Goal: Navigation & Orientation: Find specific page/section

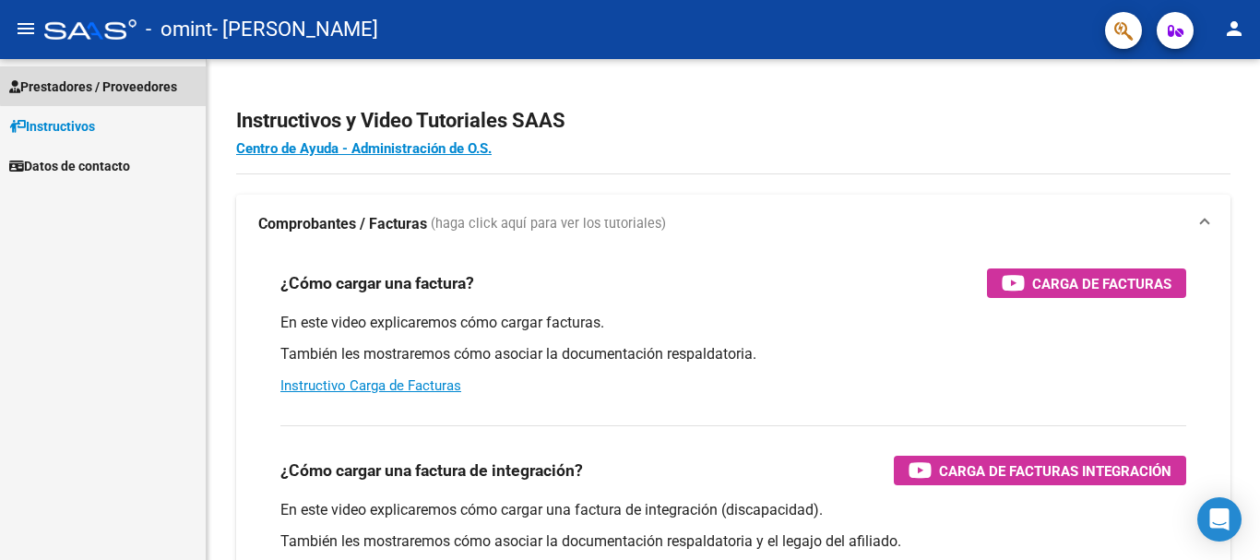
click at [177, 78] on span "Prestadores / Proveedores" at bounding box center [93, 87] width 168 height 20
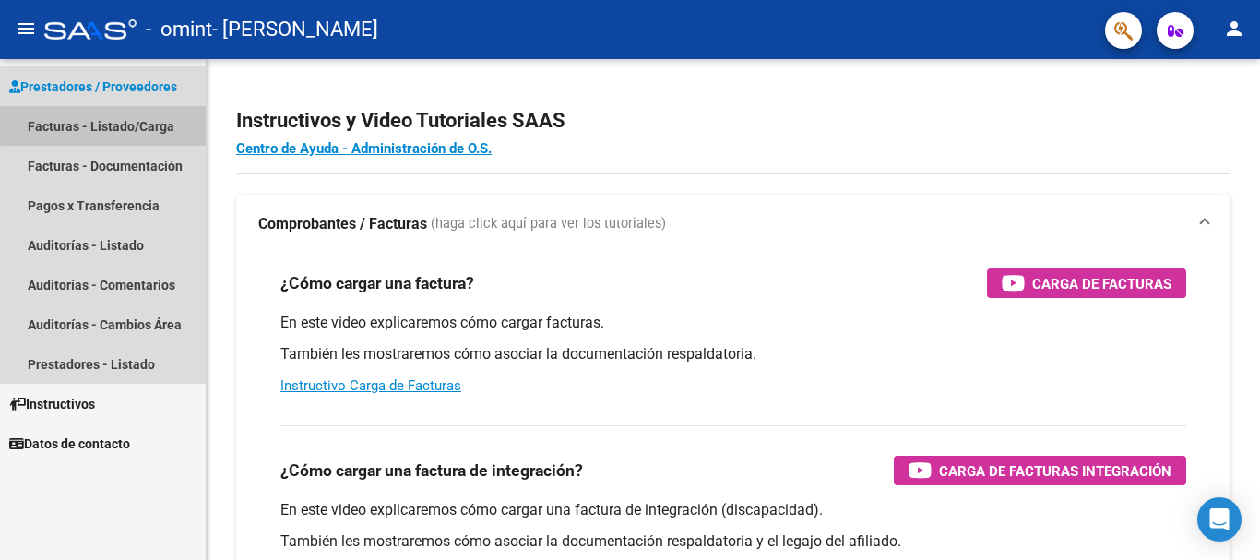
click at [127, 123] on link "Facturas - Listado/Carga" at bounding box center [103, 126] width 206 height 40
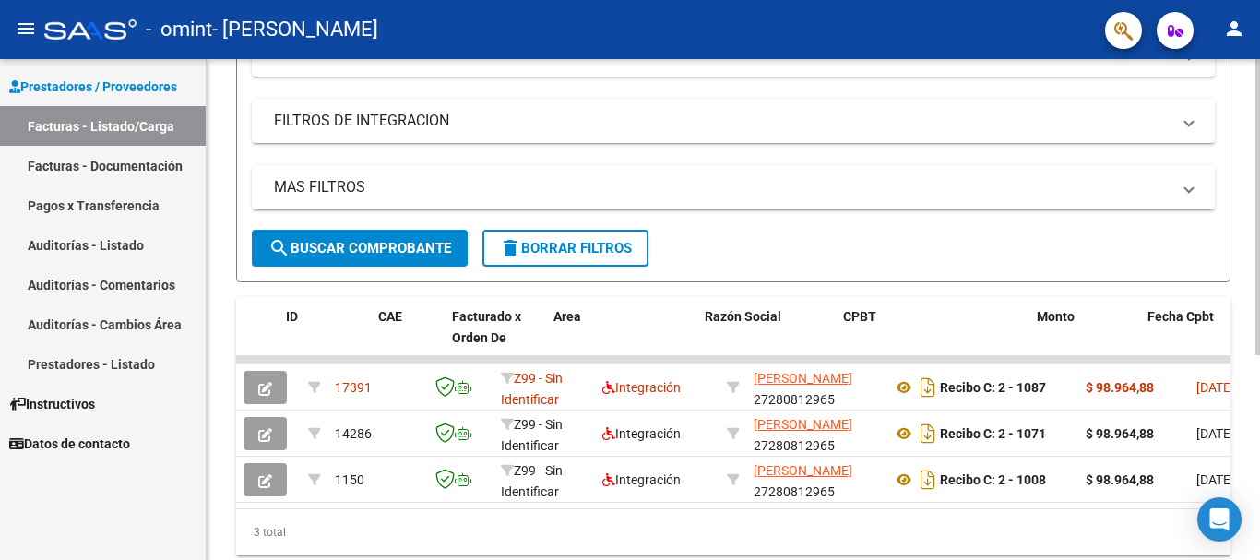
scroll to position [0, 53]
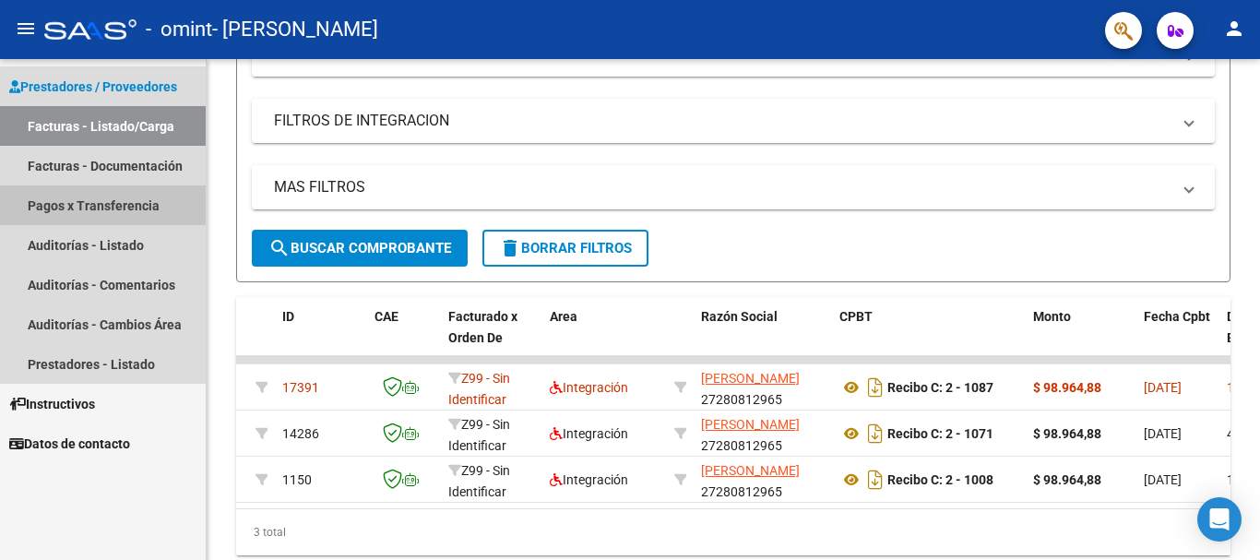
click at [101, 199] on link "Pagos x Transferencia" at bounding box center [103, 205] width 206 height 40
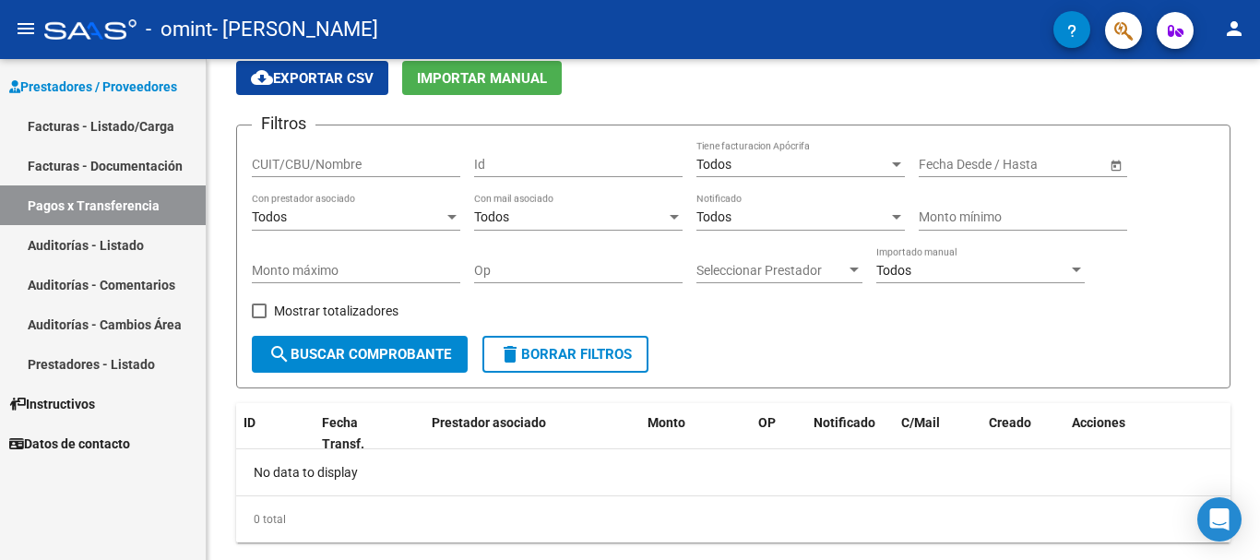
scroll to position [116, 0]
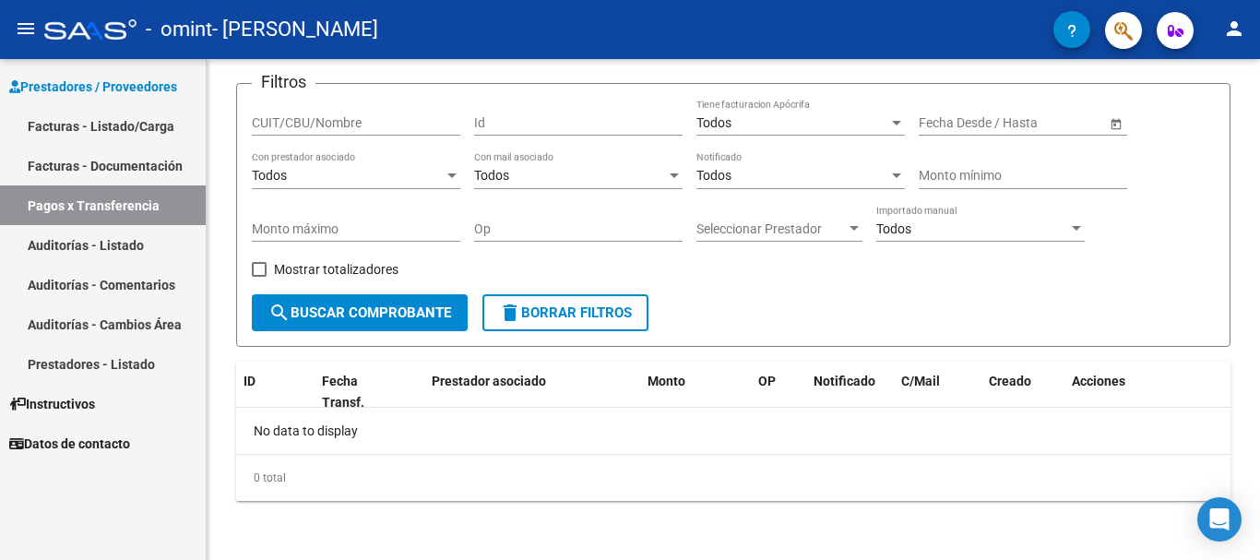
click at [95, 399] on span "Instructivos" at bounding box center [52, 404] width 86 height 20
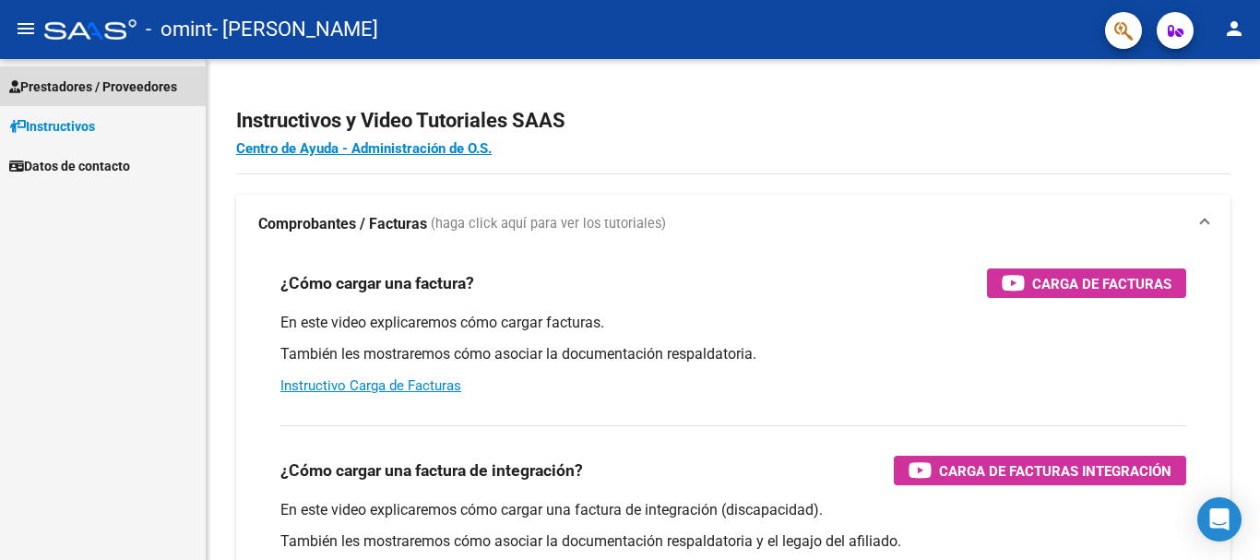
click at [96, 83] on span "Prestadores / Proveedores" at bounding box center [93, 87] width 168 height 20
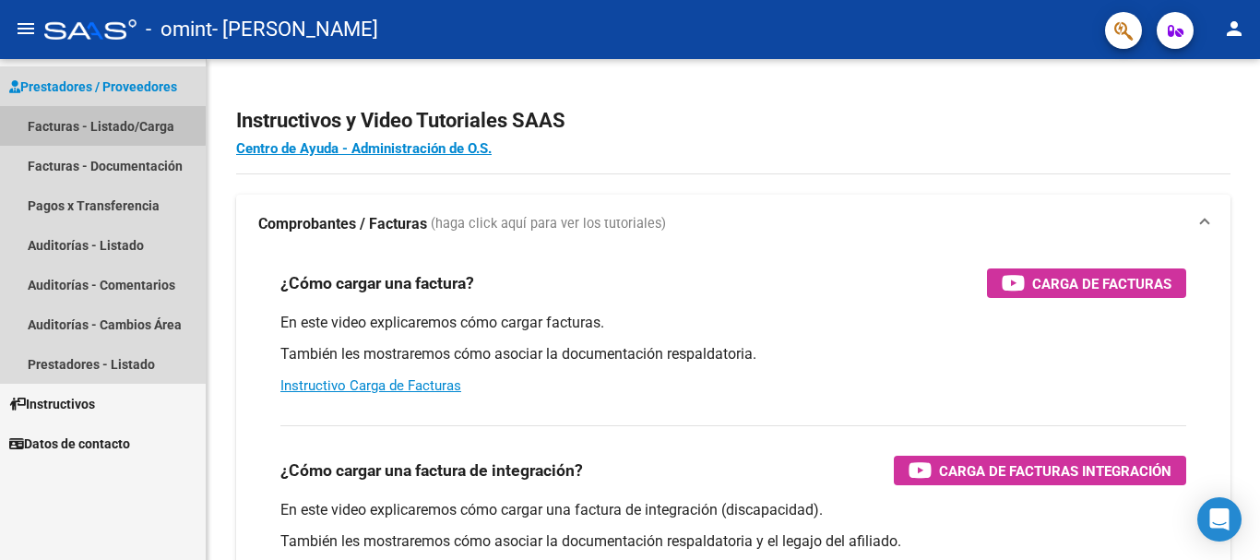
click at [95, 125] on link "Facturas - Listado/Carga" at bounding box center [103, 126] width 206 height 40
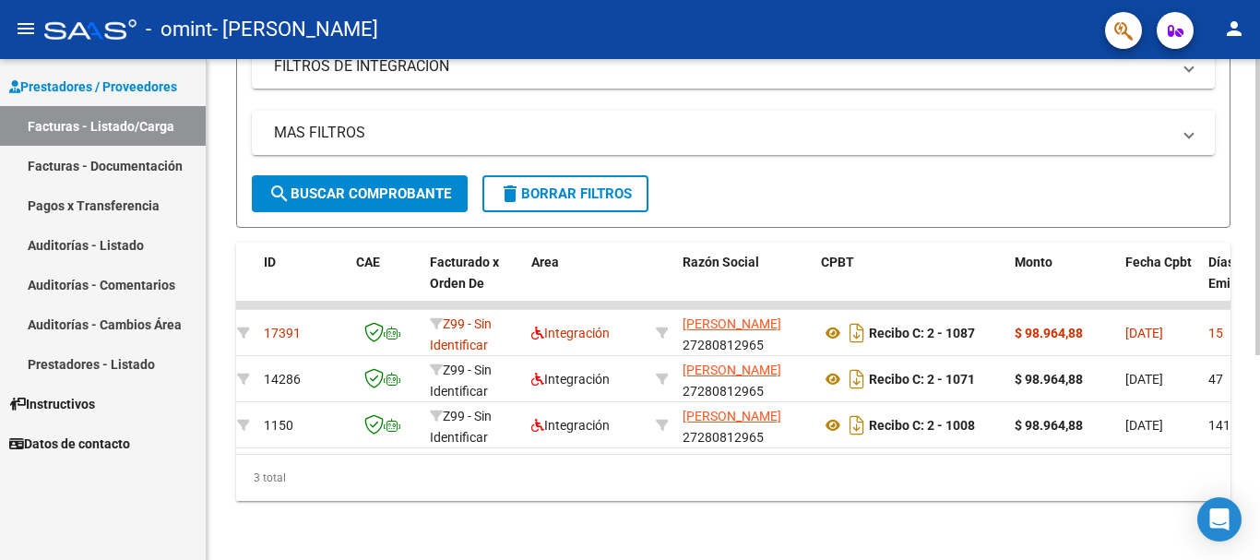
scroll to position [0, 220]
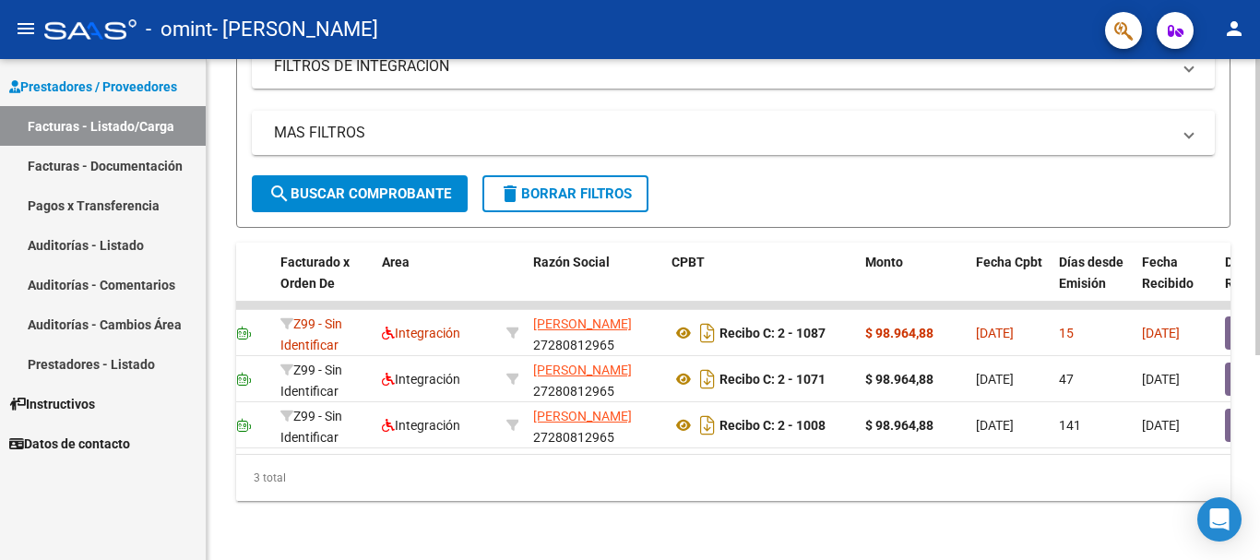
drag, startPoint x: 373, startPoint y: 458, endPoint x: 495, endPoint y: 480, distance: 124.5
click at [495, 480] on div "3 total" at bounding box center [733, 478] width 994 height 46
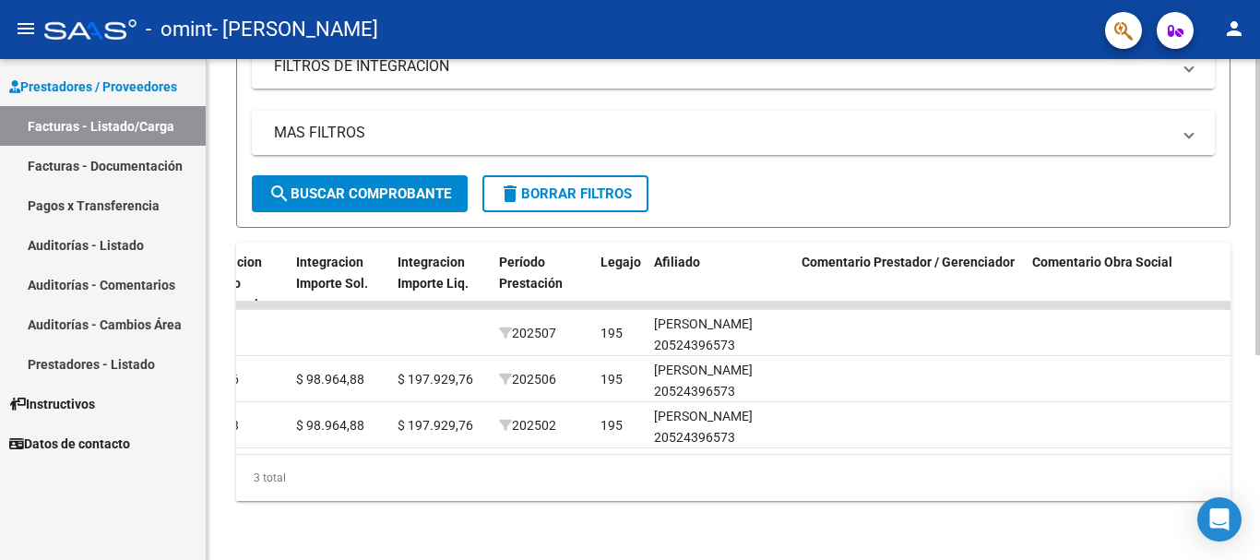
scroll to position [0, 2895]
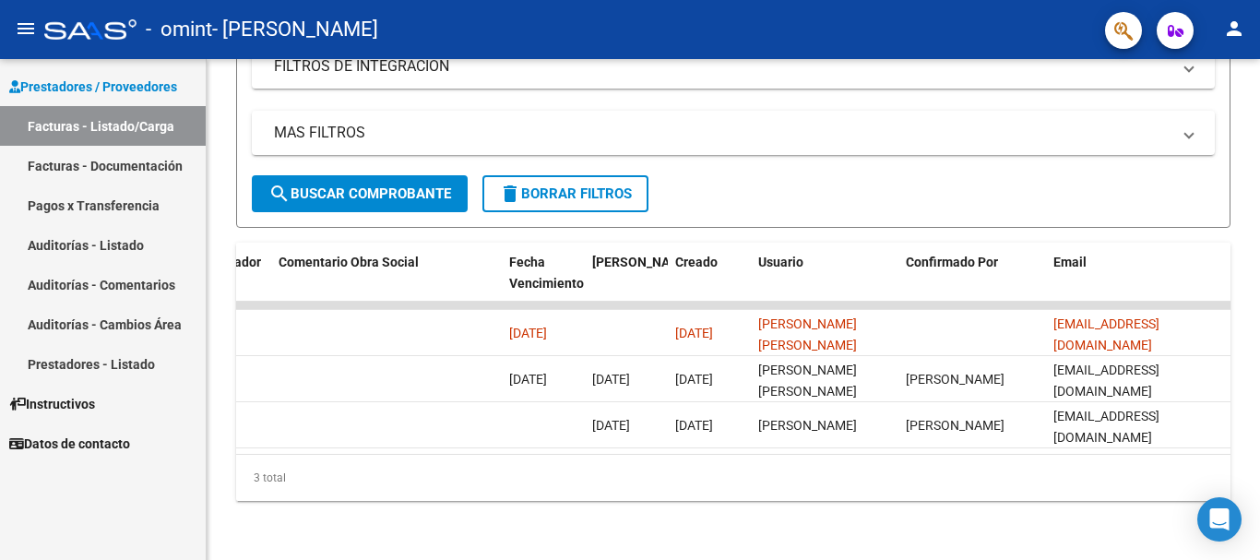
click at [1226, 32] on mat-icon "person" at bounding box center [1234, 29] width 22 height 22
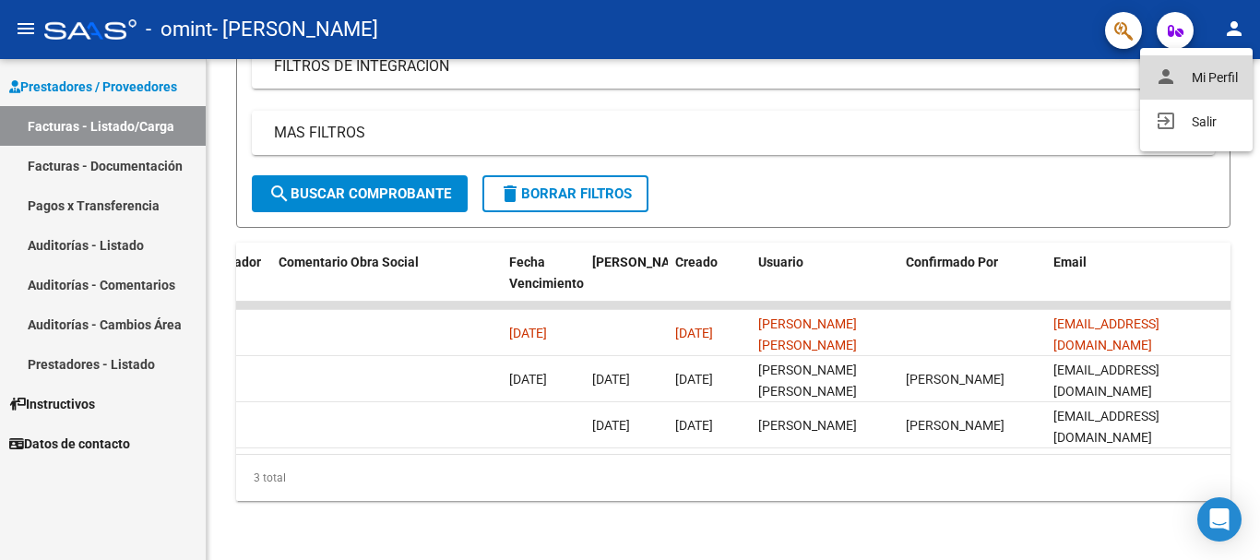
click at [1210, 70] on button "person Mi Perfil" at bounding box center [1196, 77] width 113 height 44
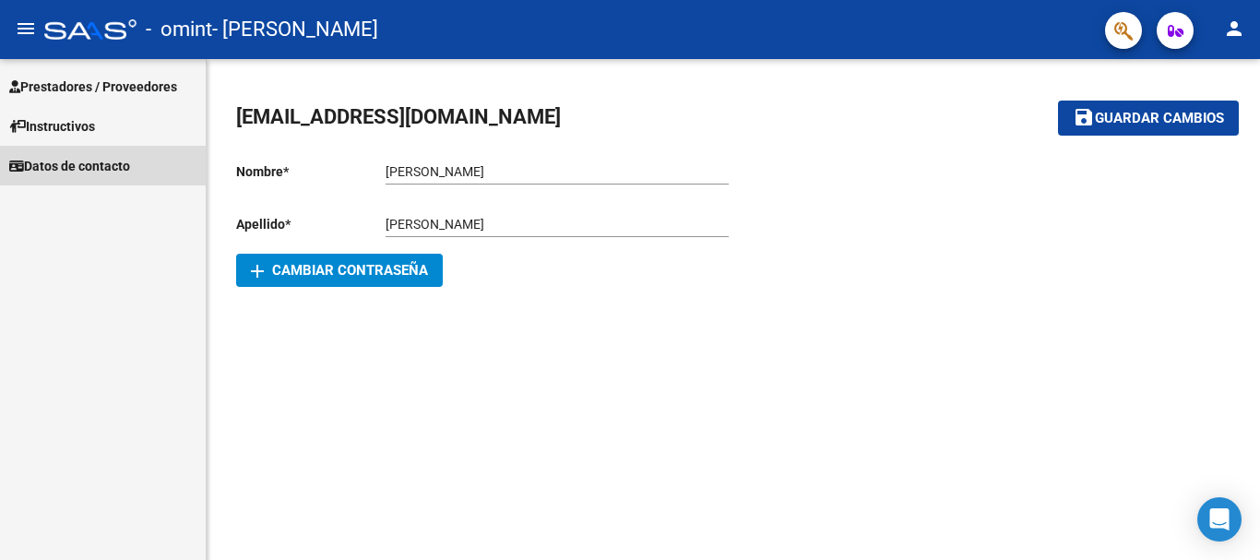
click at [45, 163] on span "Datos de contacto" at bounding box center [69, 166] width 121 height 20
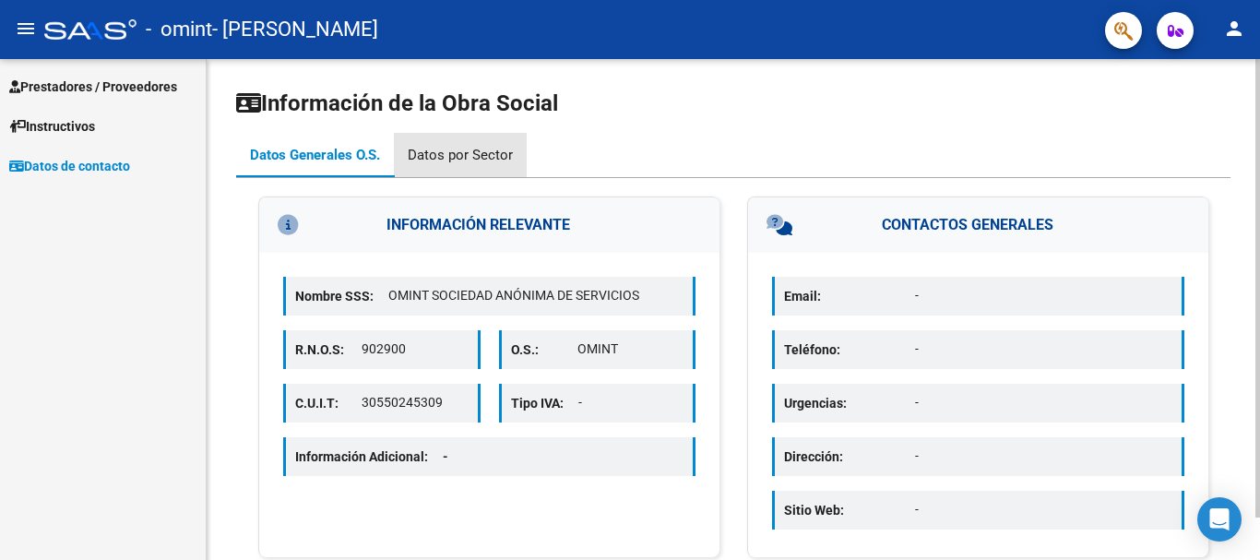
click at [487, 152] on div "Datos por Sector" at bounding box center [460, 155] width 105 height 20
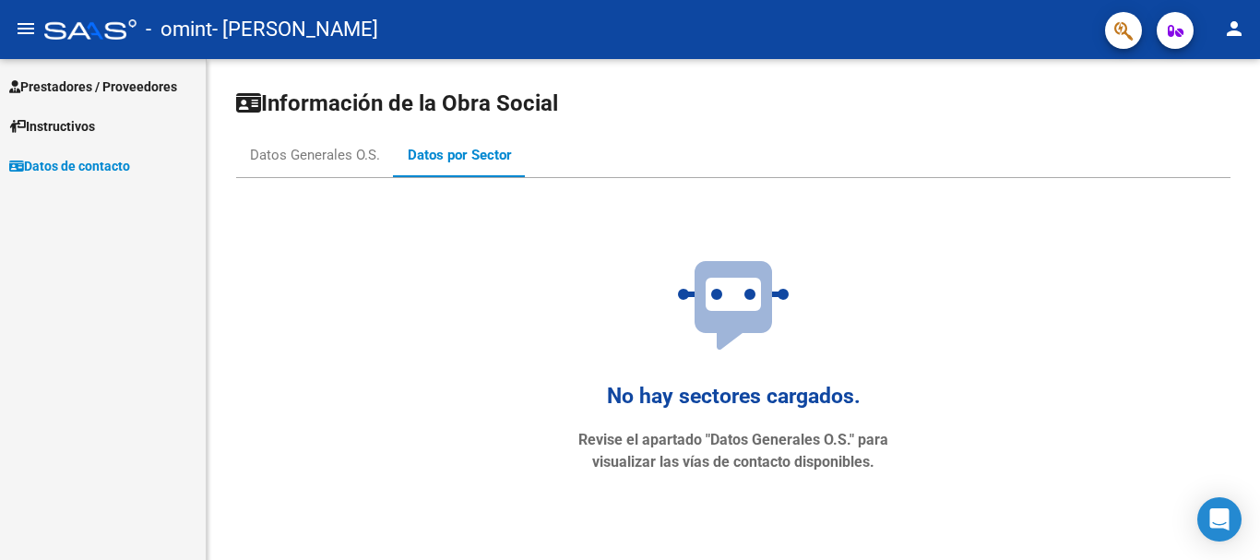
click at [76, 85] on span "Prestadores / Proveedores" at bounding box center [93, 87] width 168 height 20
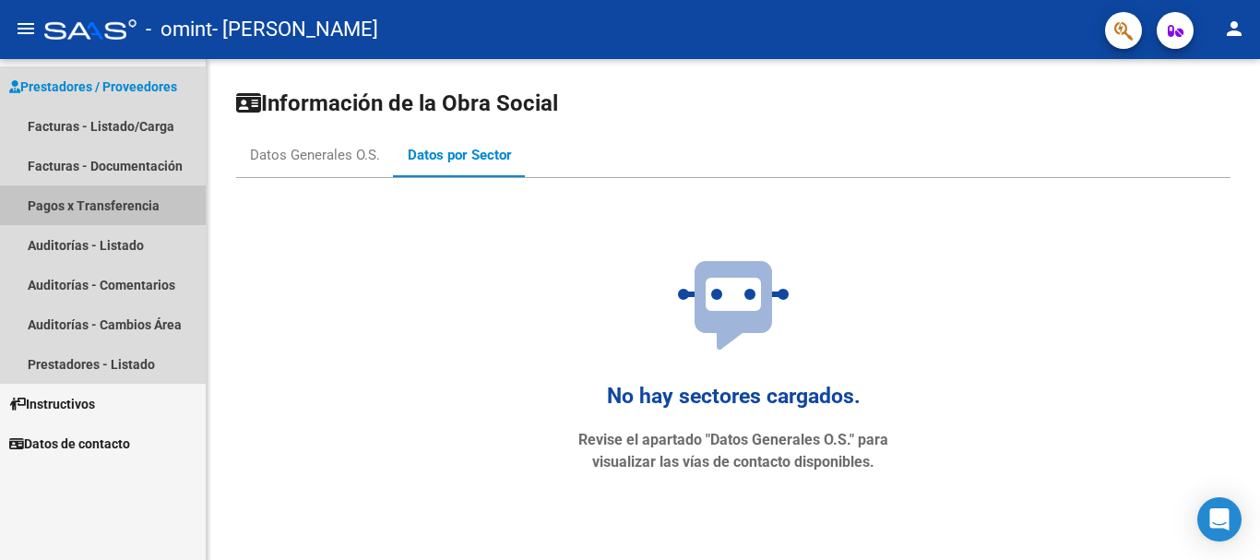
click at [78, 198] on link "Pagos x Transferencia" at bounding box center [103, 205] width 206 height 40
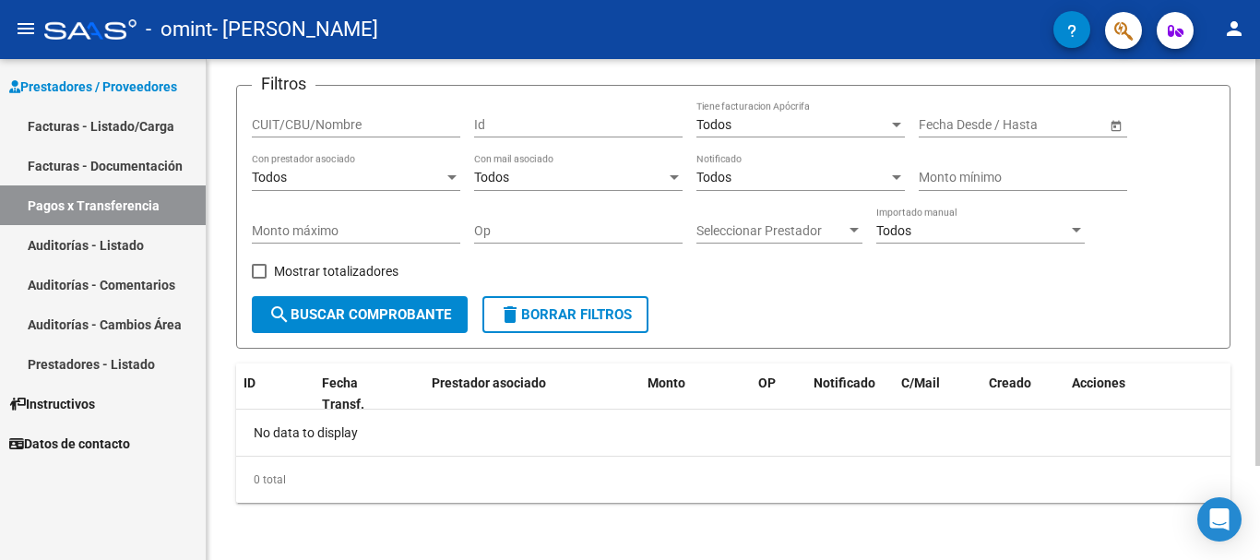
scroll to position [116, 0]
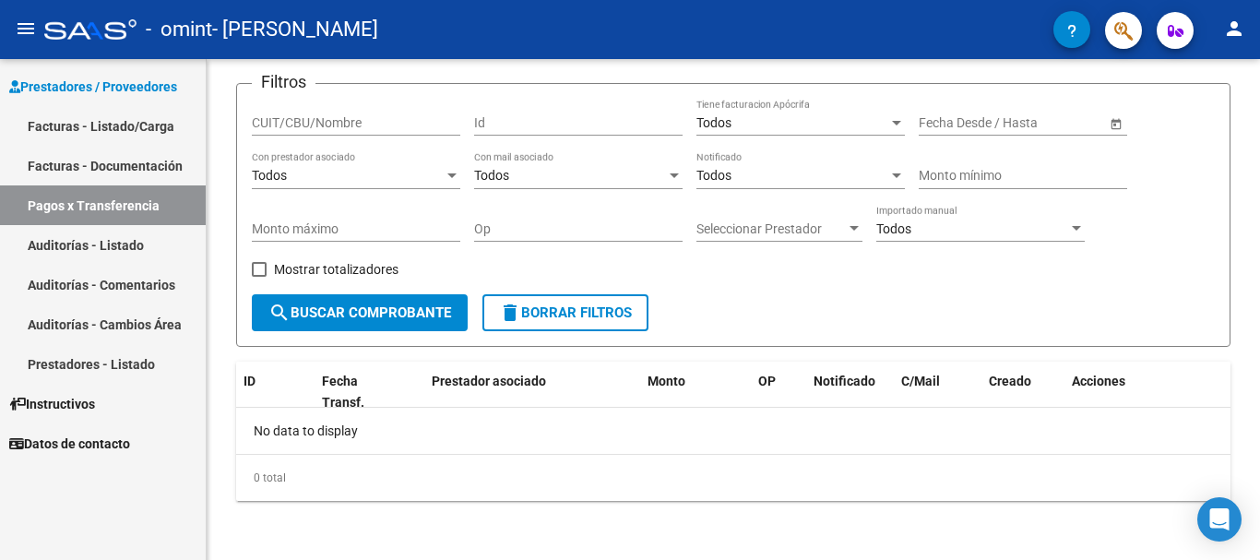
click at [131, 113] on link "Facturas - Listado/Carga" at bounding box center [103, 126] width 206 height 40
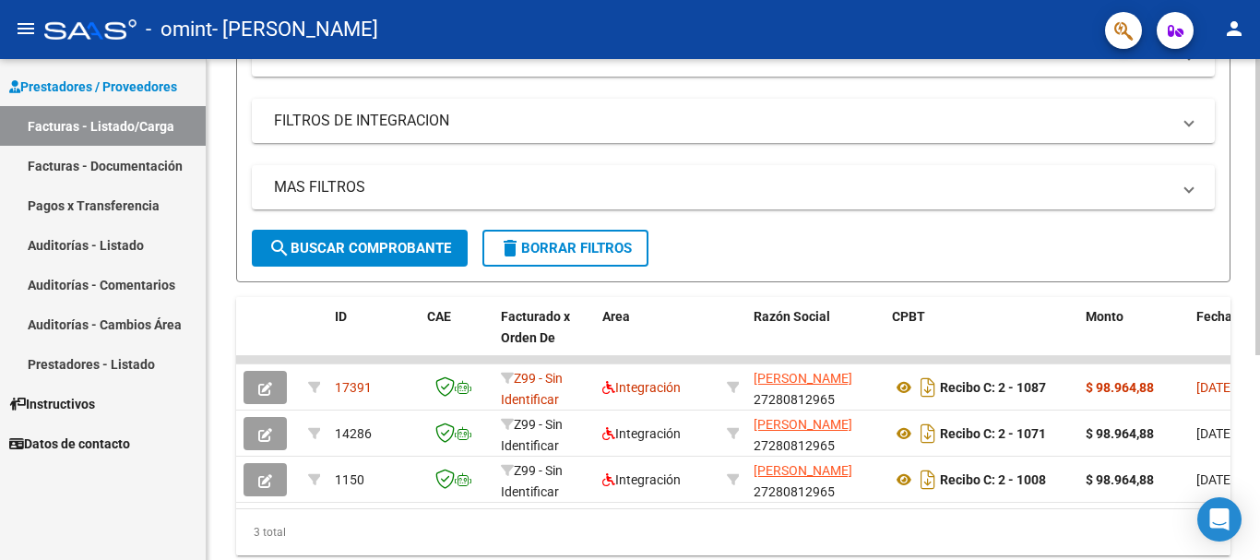
scroll to position [0, 212]
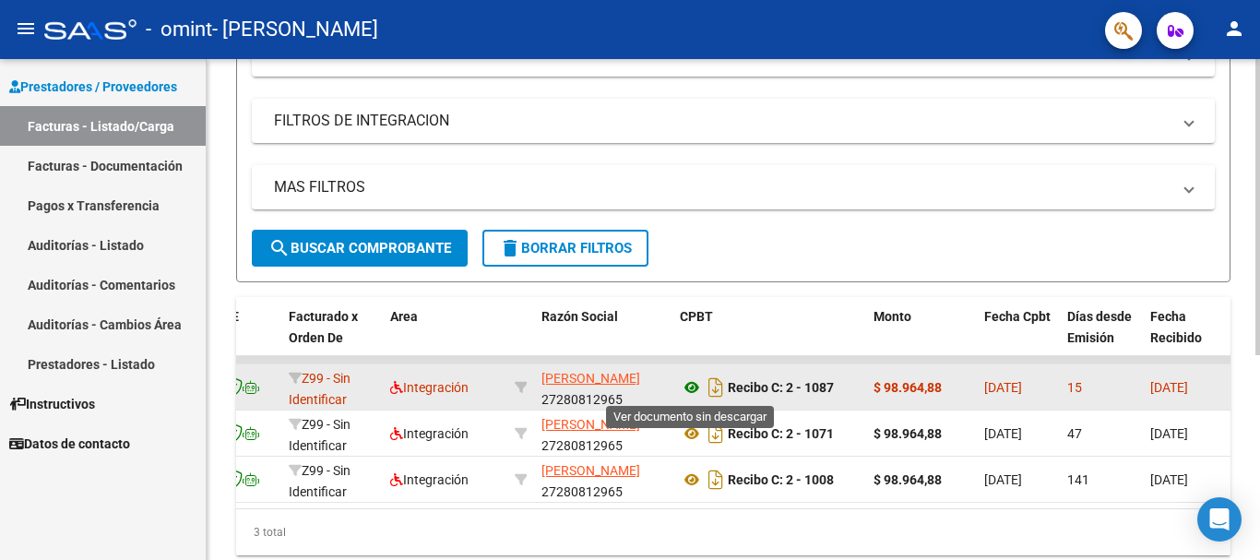
click at [688, 385] on icon at bounding box center [692, 387] width 24 height 22
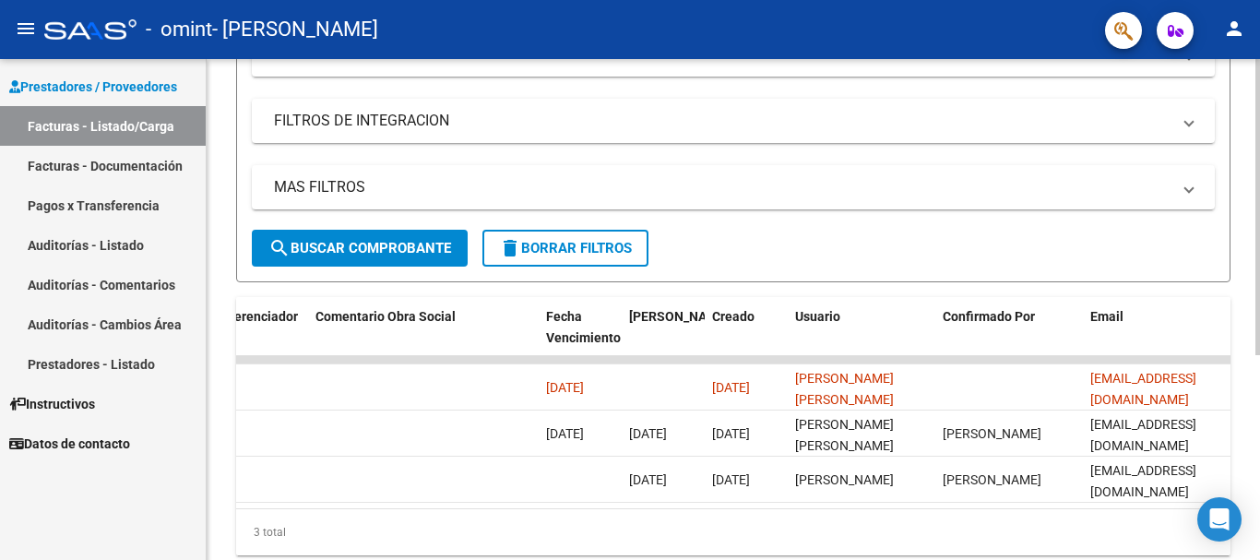
scroll to position [0, 2895]
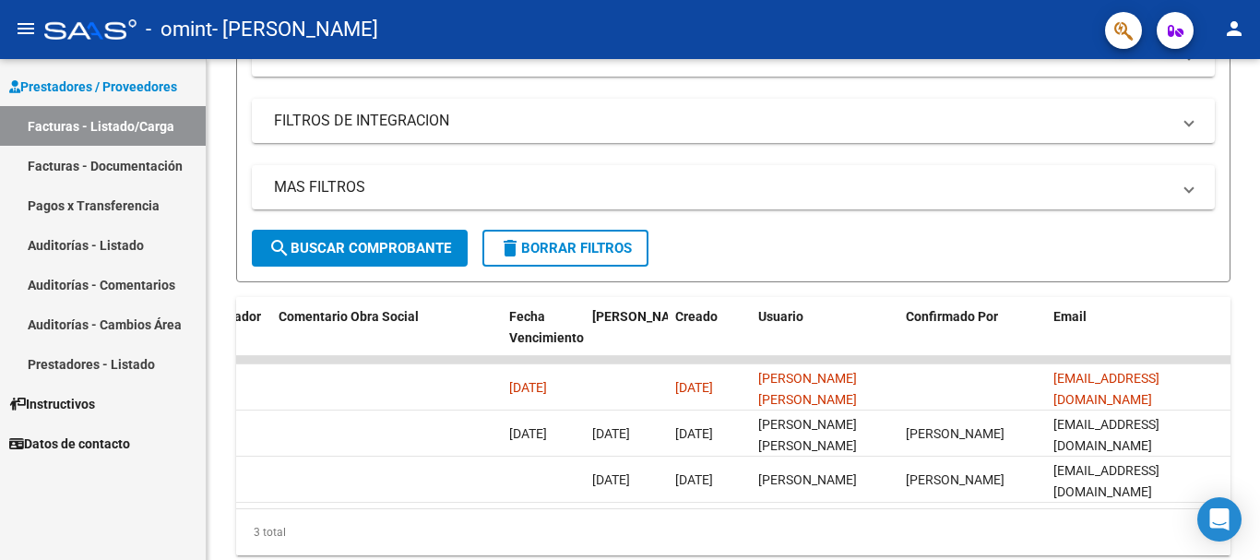
click at [82, 234] on link "Auditorías - Listado" at bounding box center [103, 245] width 206 height 40
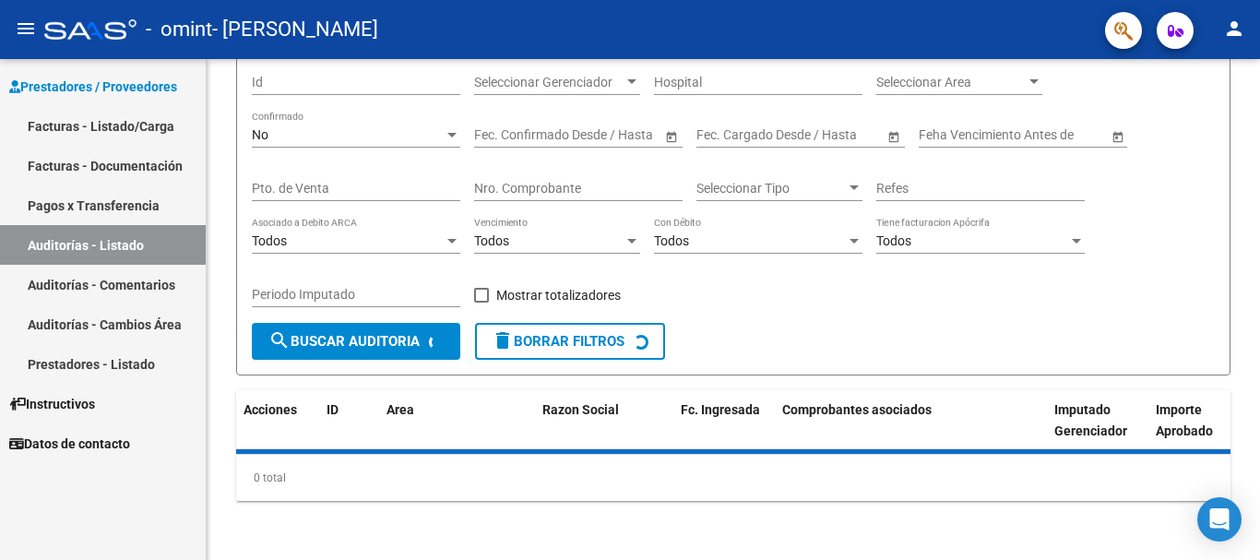
scroll to position [197, 0]
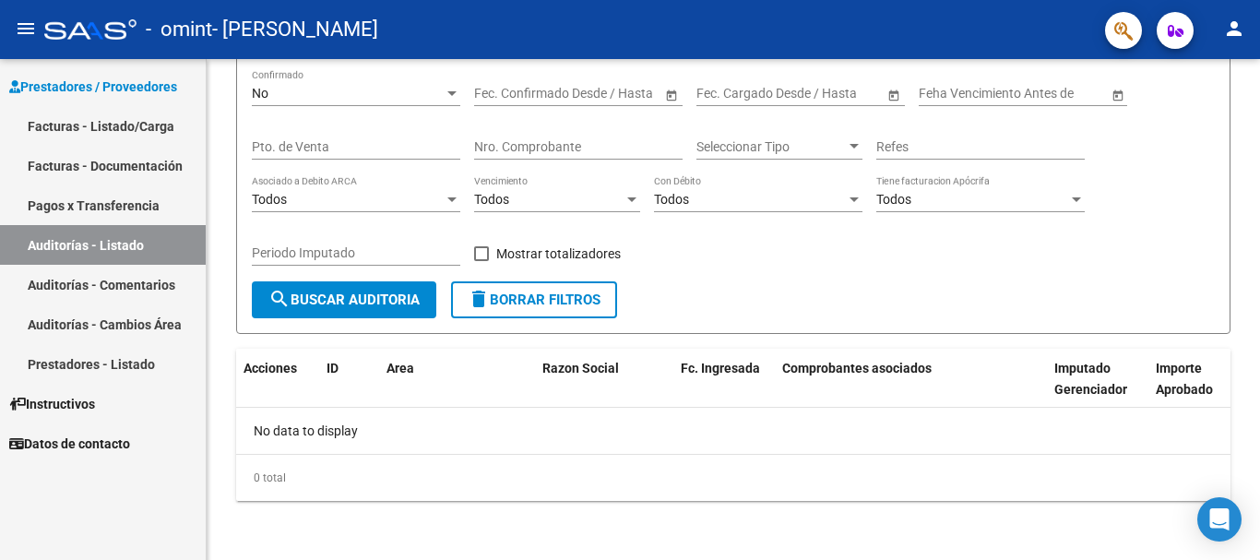
click at [103, 123] on link "Facturas - Listado/Carga" at bounding box center [103, 126] width 206 height 40
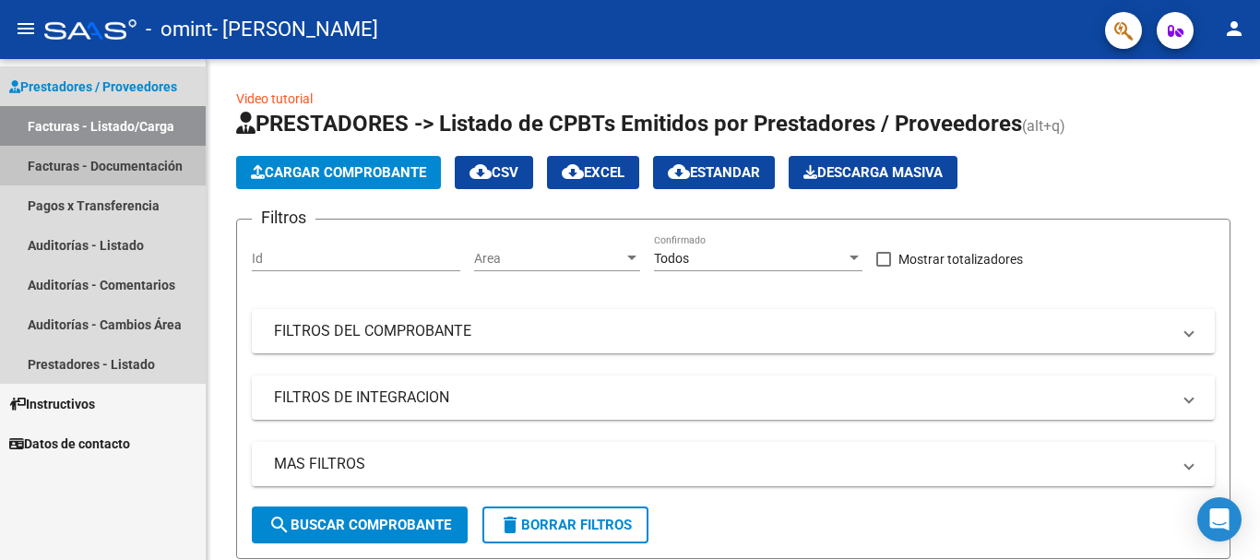
click at [157, 162] on link "Facturas - Documentación" at bounding box center [103, 166] width 206 height 40
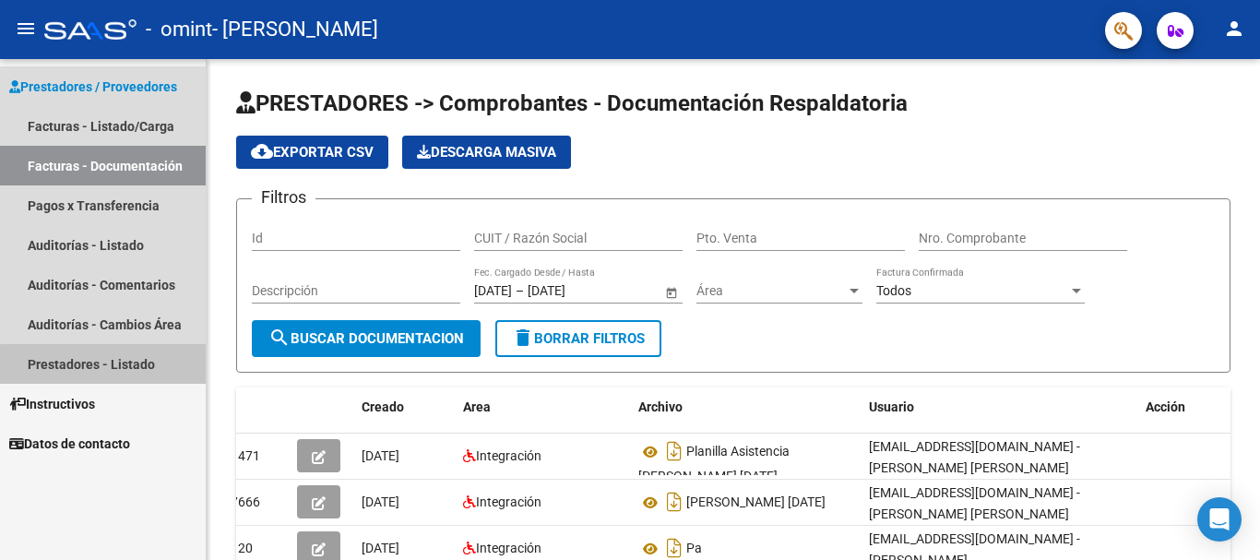
click at [138, 368] on link "Prestadores - Listado" at bounding box center [103, 364] width 206 height 40
